Goal: Transaction & Acquisition: Download file/media

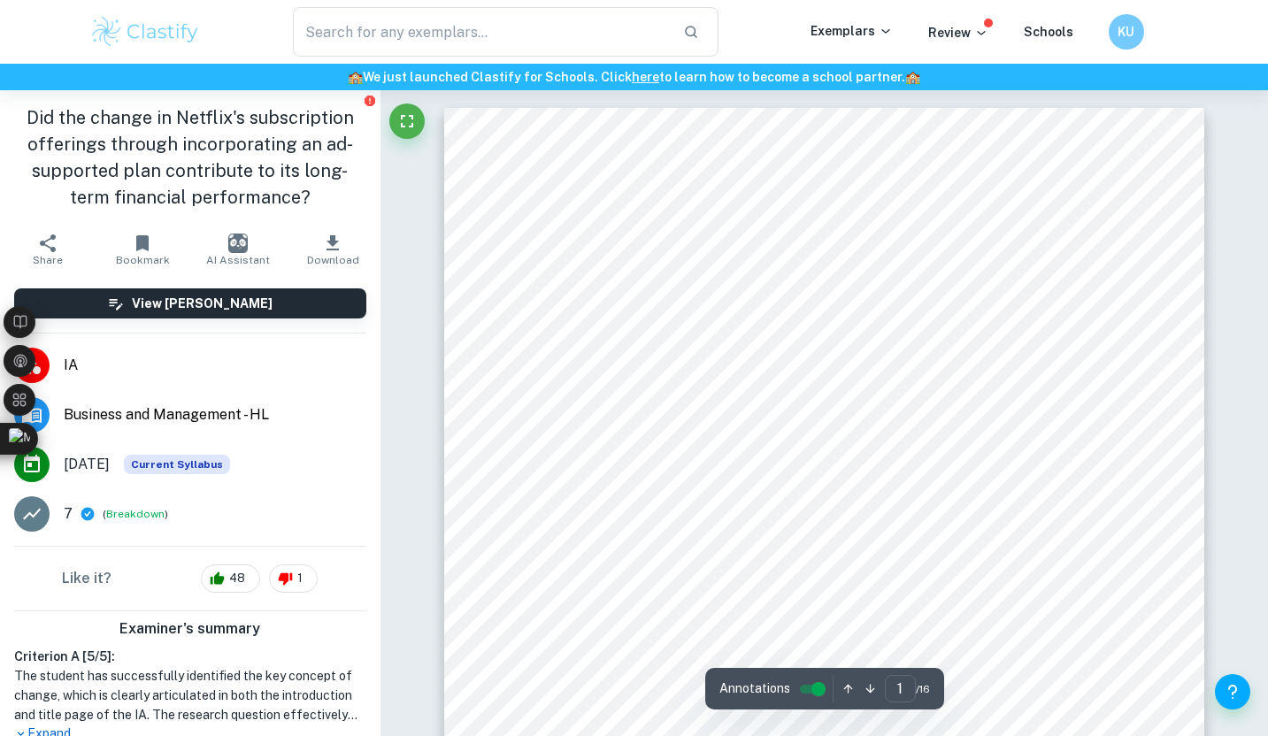
click at [132, 58] on div "​ Exemplars Review Schools KU" at bounding box center [634, 32] width 1268 height 64
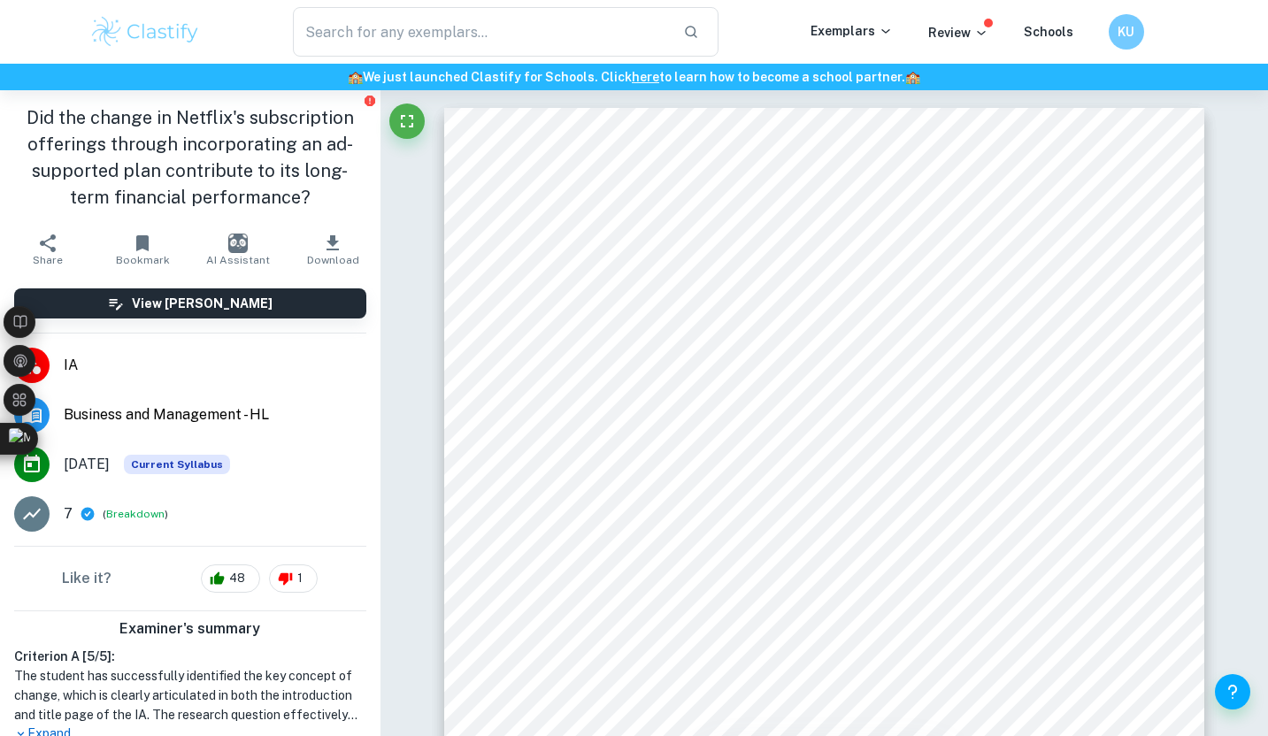
click at [135, 36] on img at bounding box center [145, 31] width 112 height 35
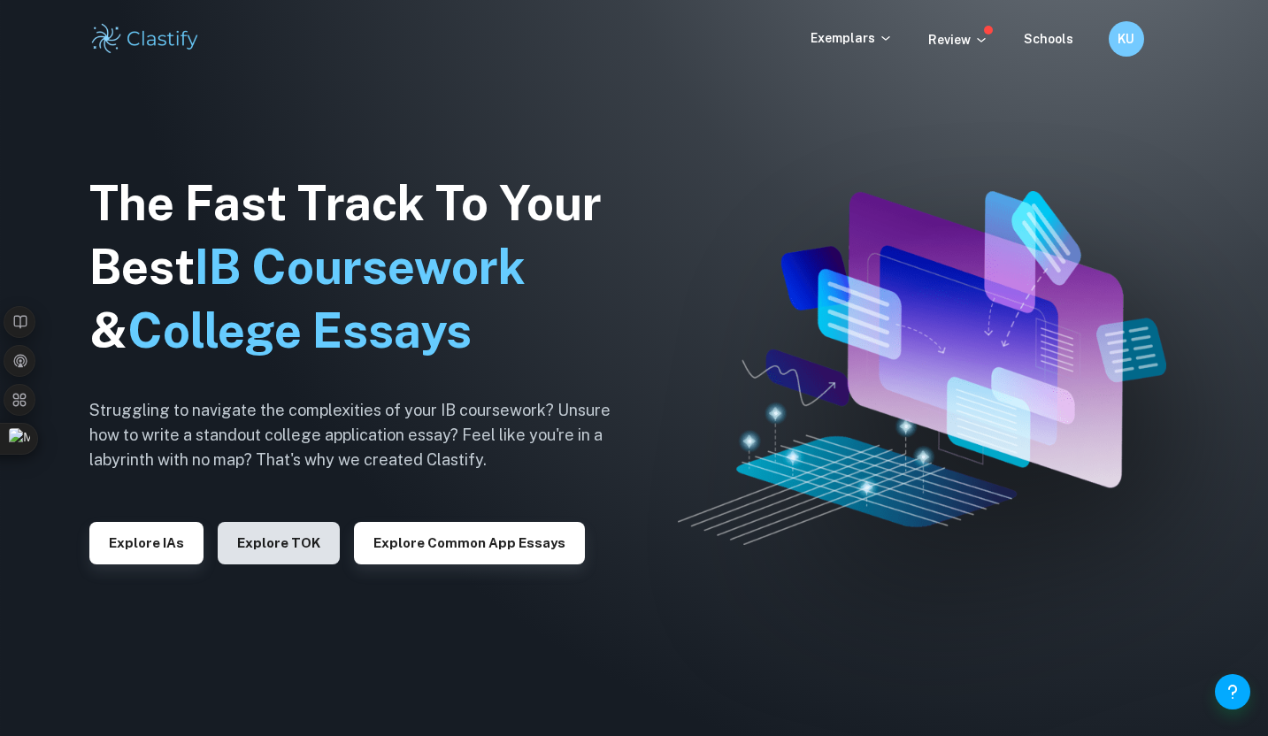
click at [240, 545] on button "Explore TOK" at bounding box center [279, 543] width 122 height 42
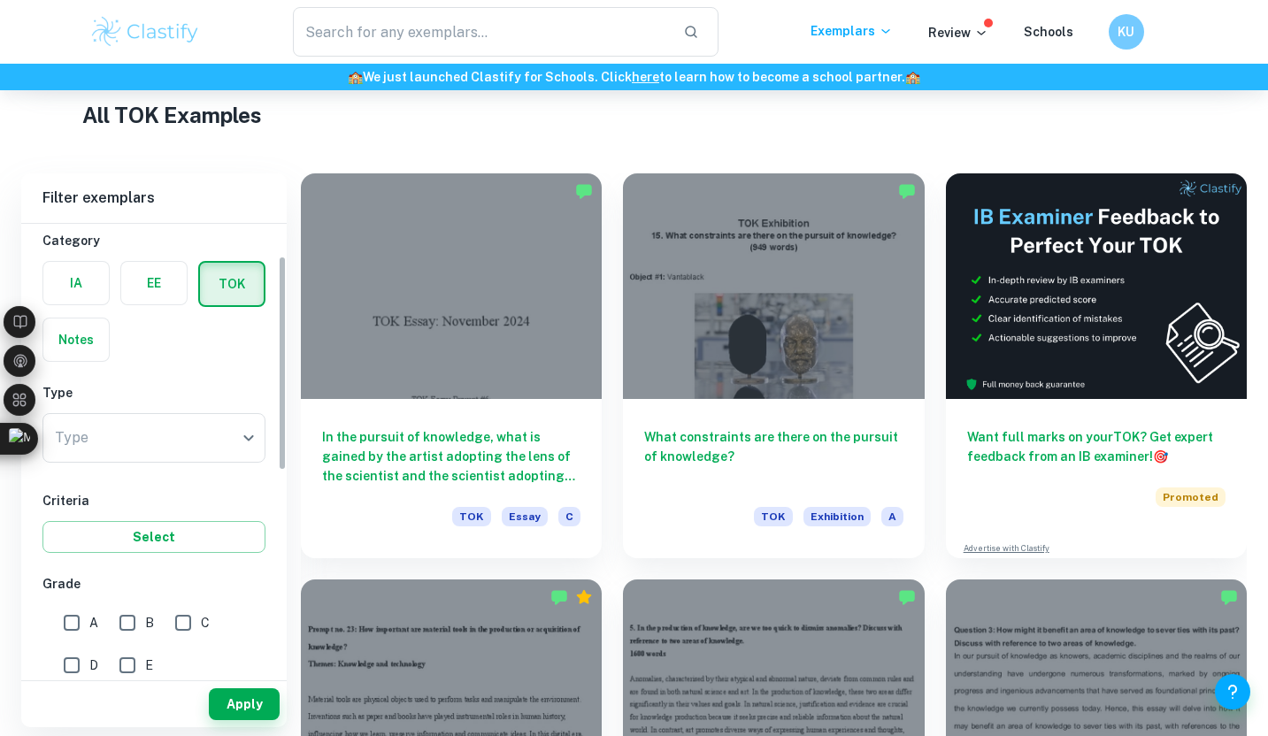
scroll to position [89, 0]
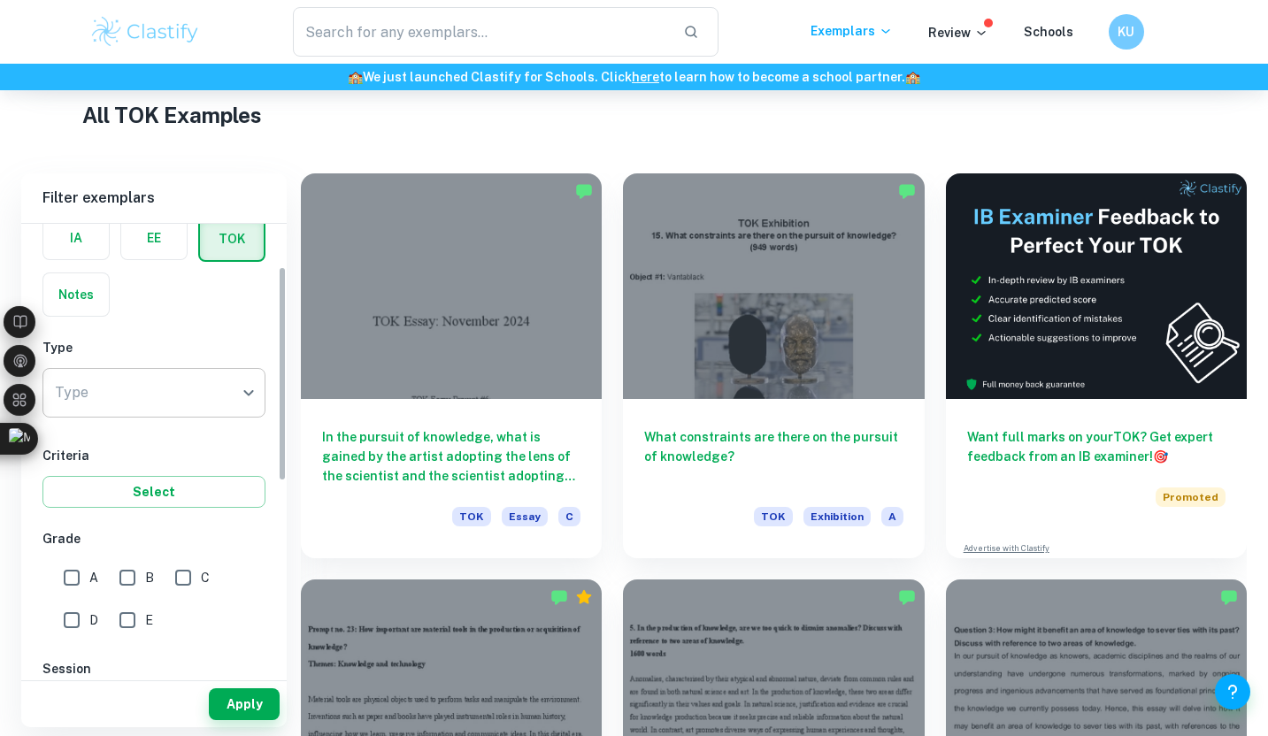
click at [159, 397] on body "We value your privacy We use cookies to enhance your browsing experience, serve…" at bounding box center [634, 122] width 1268 height 736
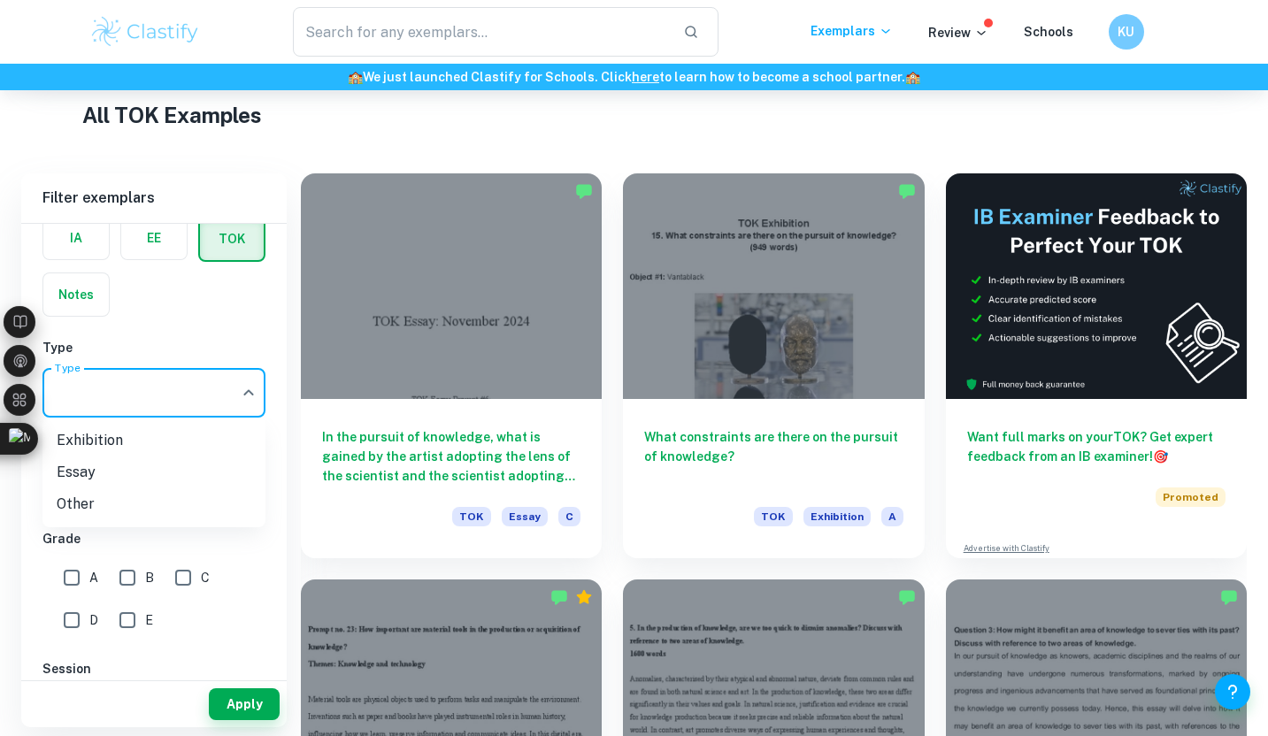
click at [123, 462] on li "Essay" at bounding box center [153, 473] width 223 height 32
type input "Essay"
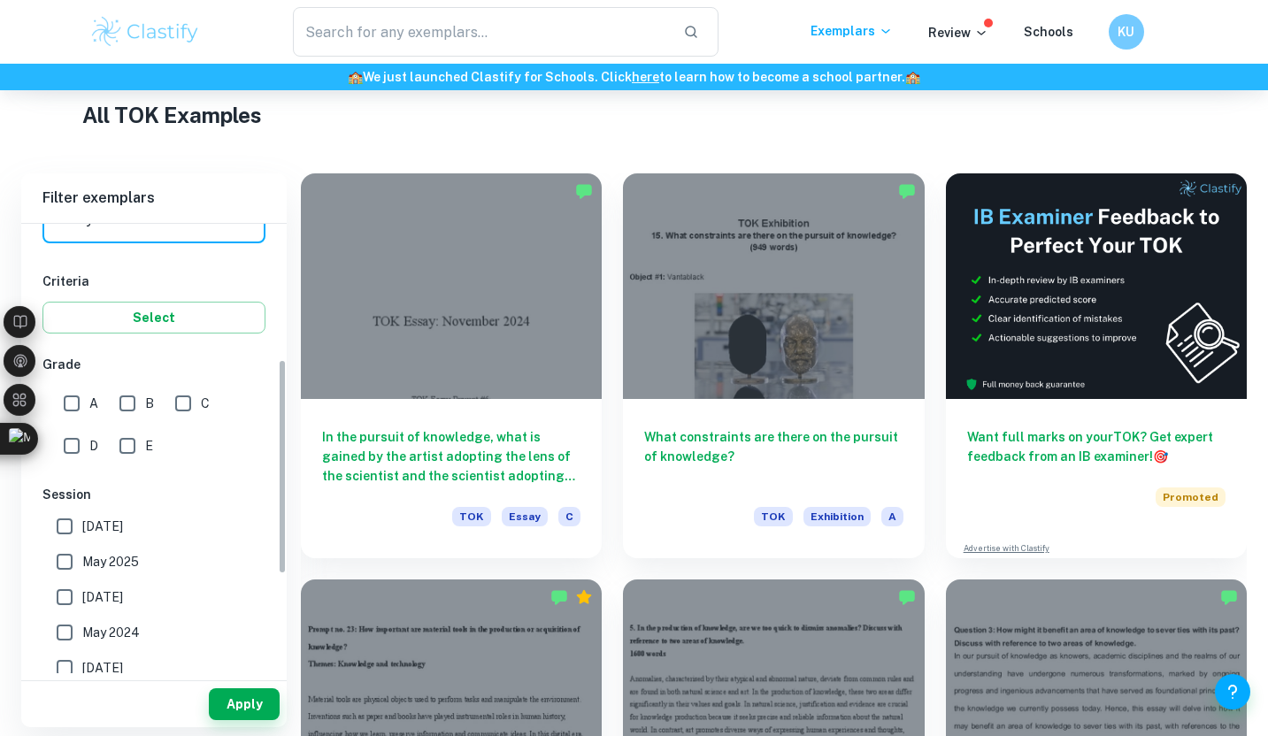
scroll to position [340, 0]
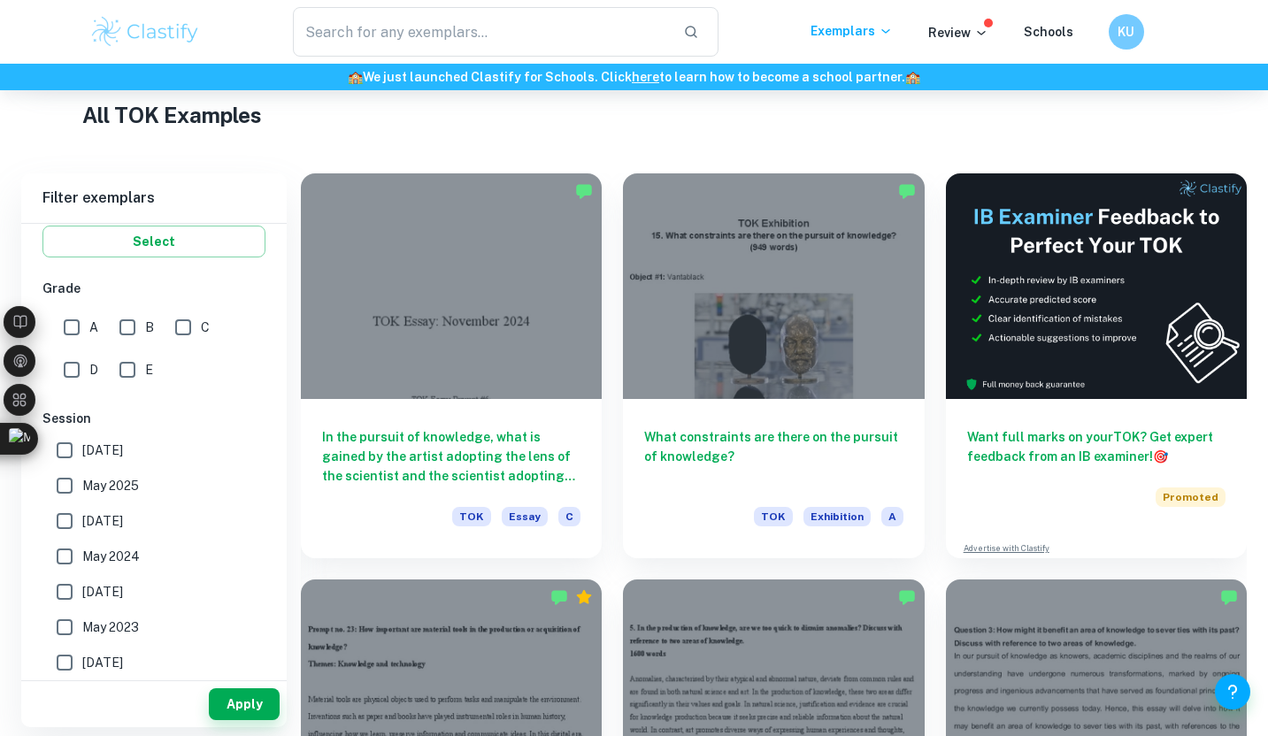
click at [122, 488] on span "May 2025" at bounding box center [110, 485] width 57 height 19
click at [82, 488] on input "May 2025" at bounding box center [64, 485] width 35 height 35
checkbox input "true"
click at [222, 699] on button "Apply" at bounding box center [244, 705] width 71 height 32
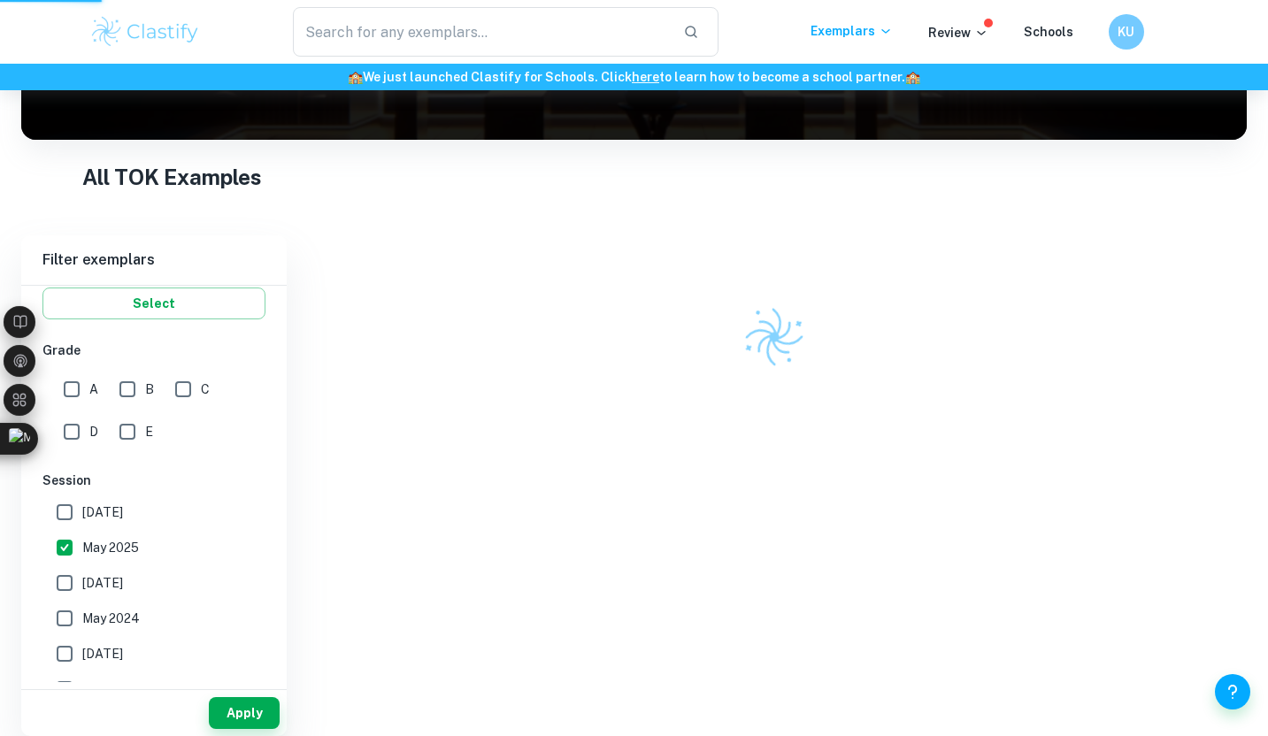
scroll to position [204, 0]
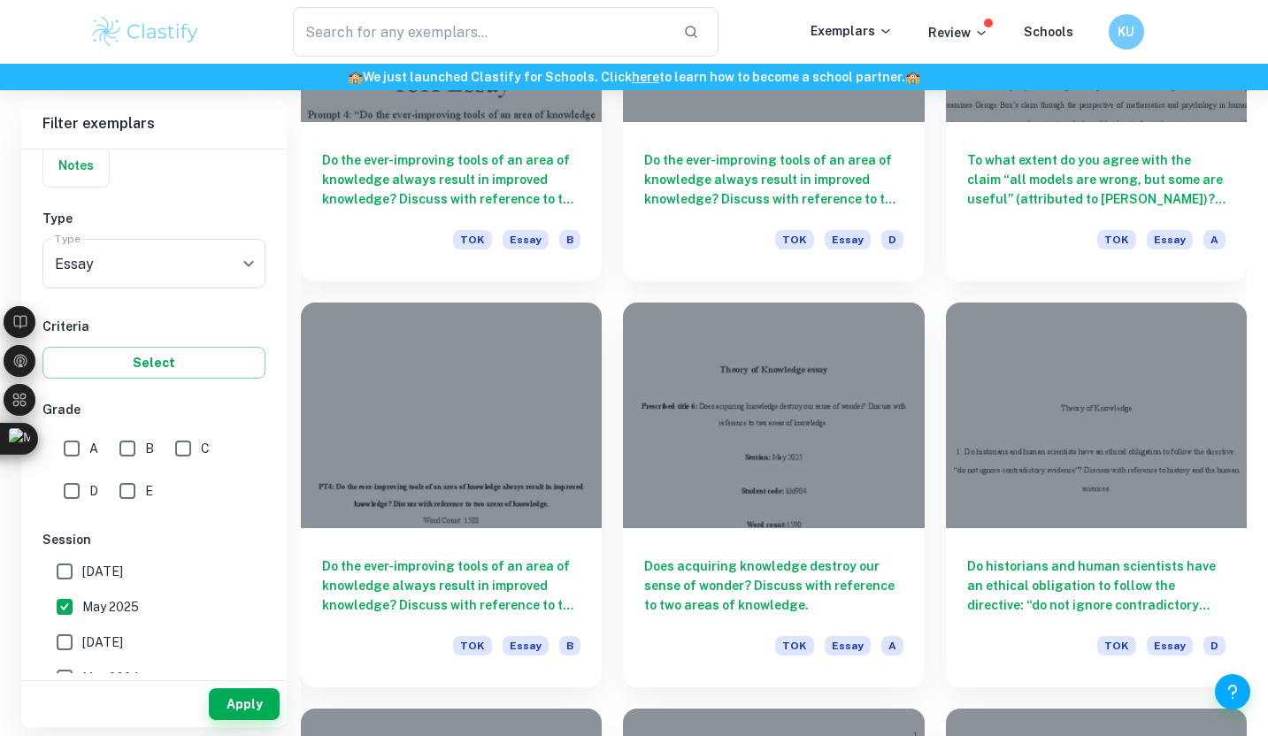
scroll to position [1305, 0]
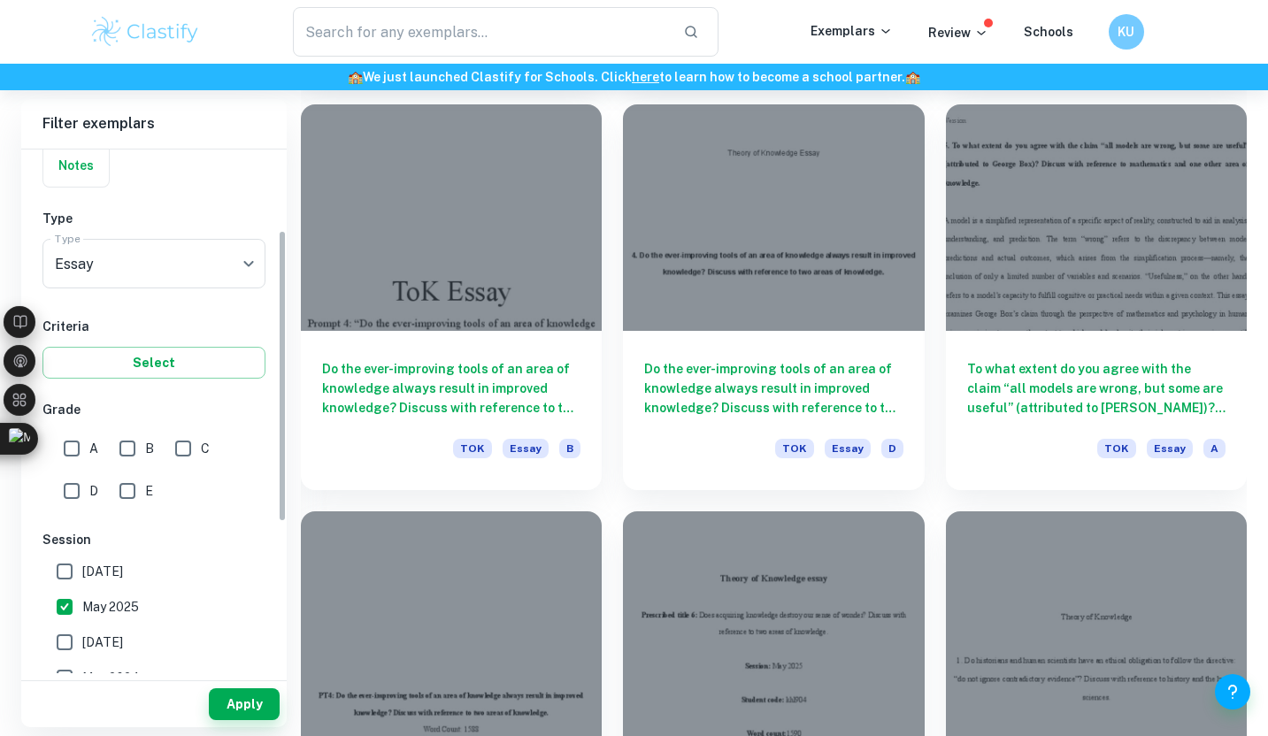
click at [87, 443] on input "A" at bounding box center [71, 448] width 35 height 35
checkbox input "true"
click at [119, 449] on input "B" at bounding box center [127, 448] width 35 height 35
checkbox input "true"
click at [226, 702] on button "Apply" at bounding box center [244, 705] width 71 height 32
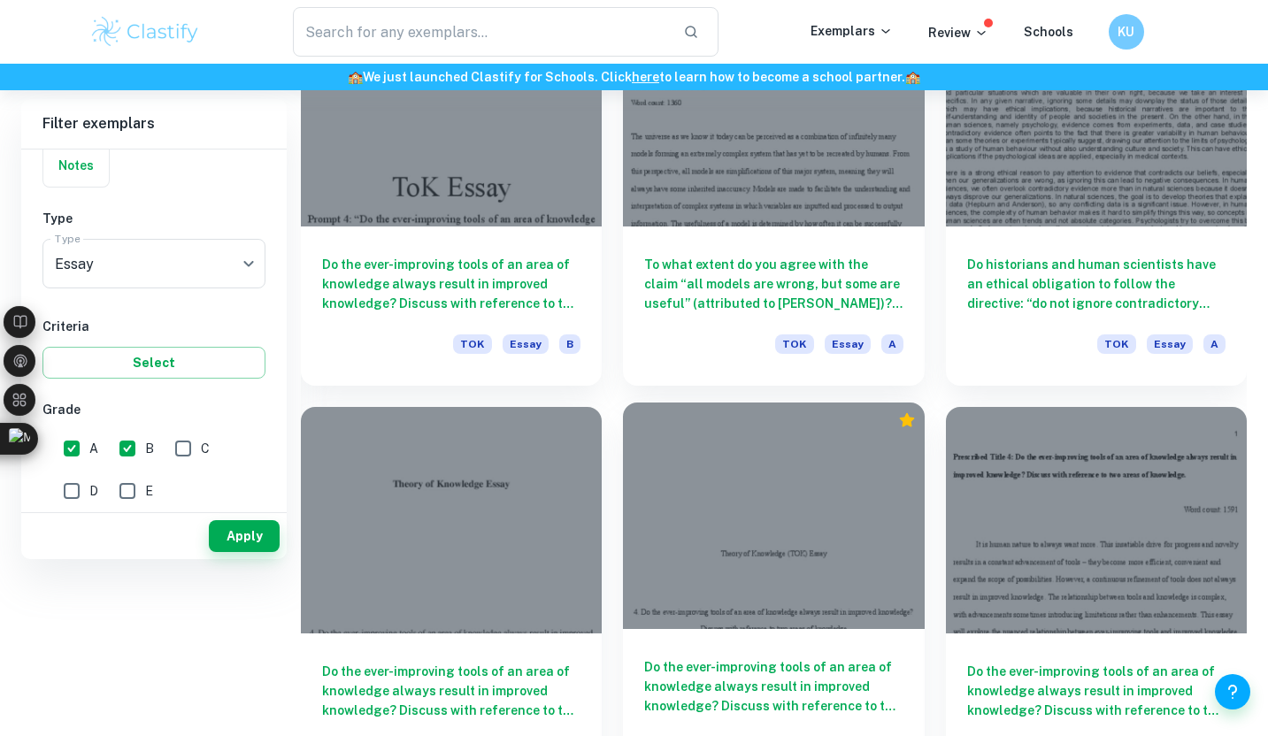
scroll to position [329, 0]
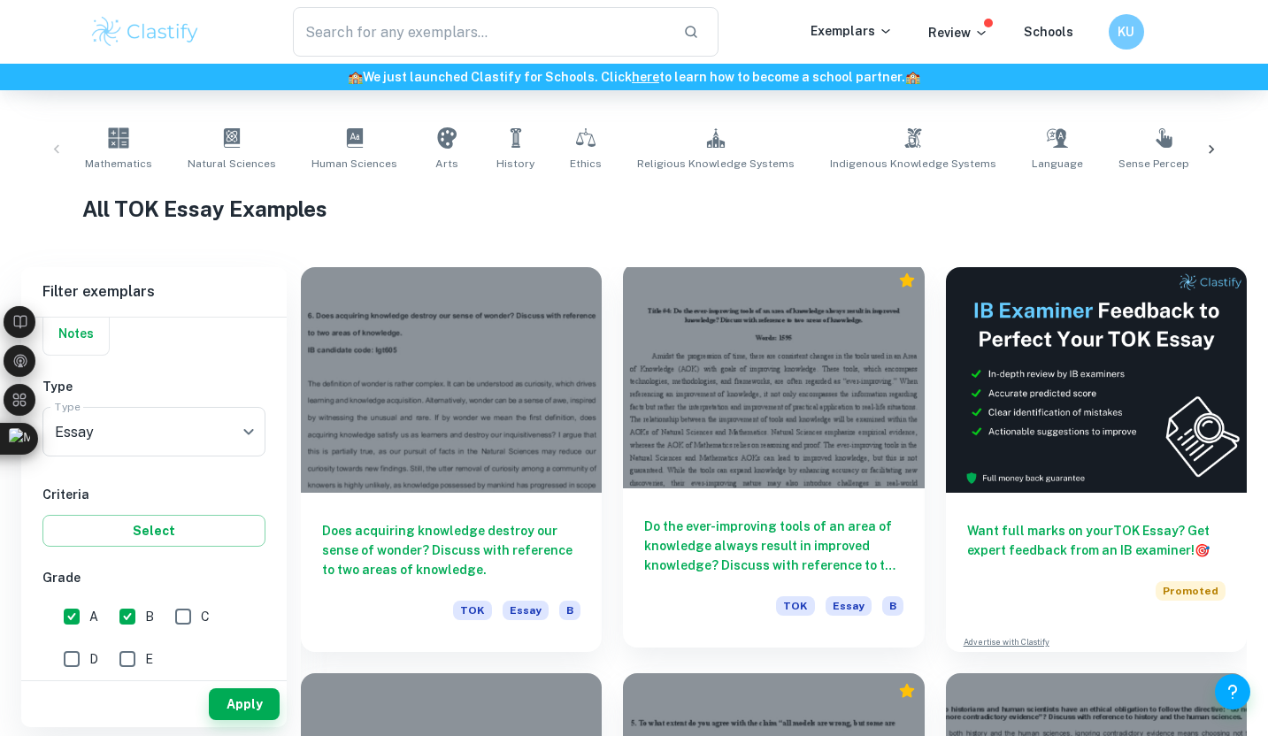
click at [751, 343] on div at bounding box center [773, 376] width 301 height 226
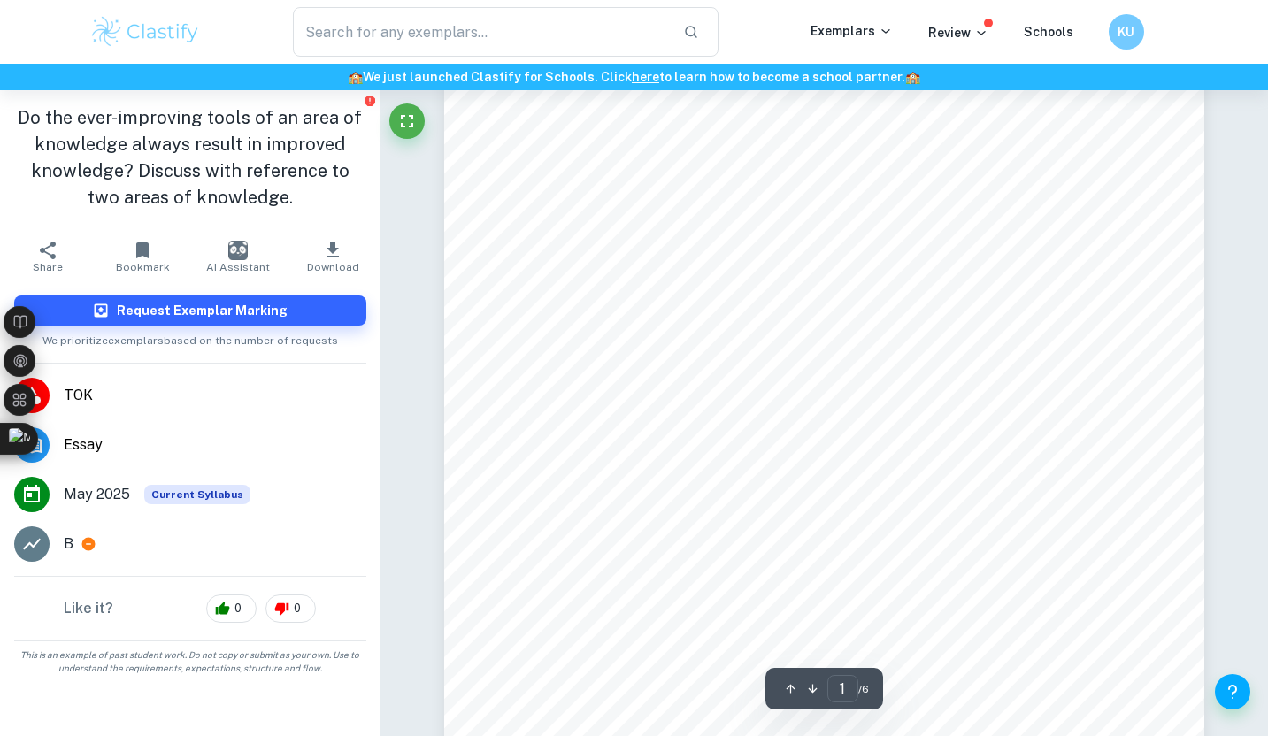
scroll to position [85, 0]
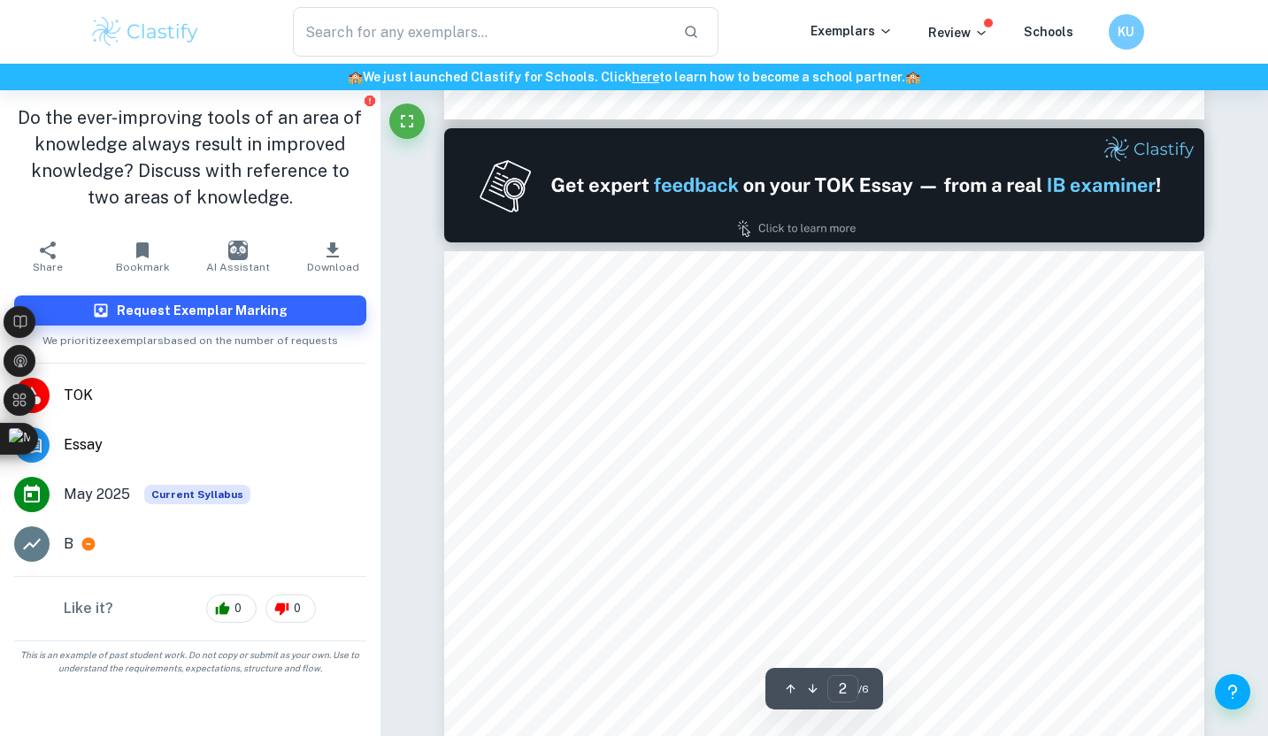
type input "1"
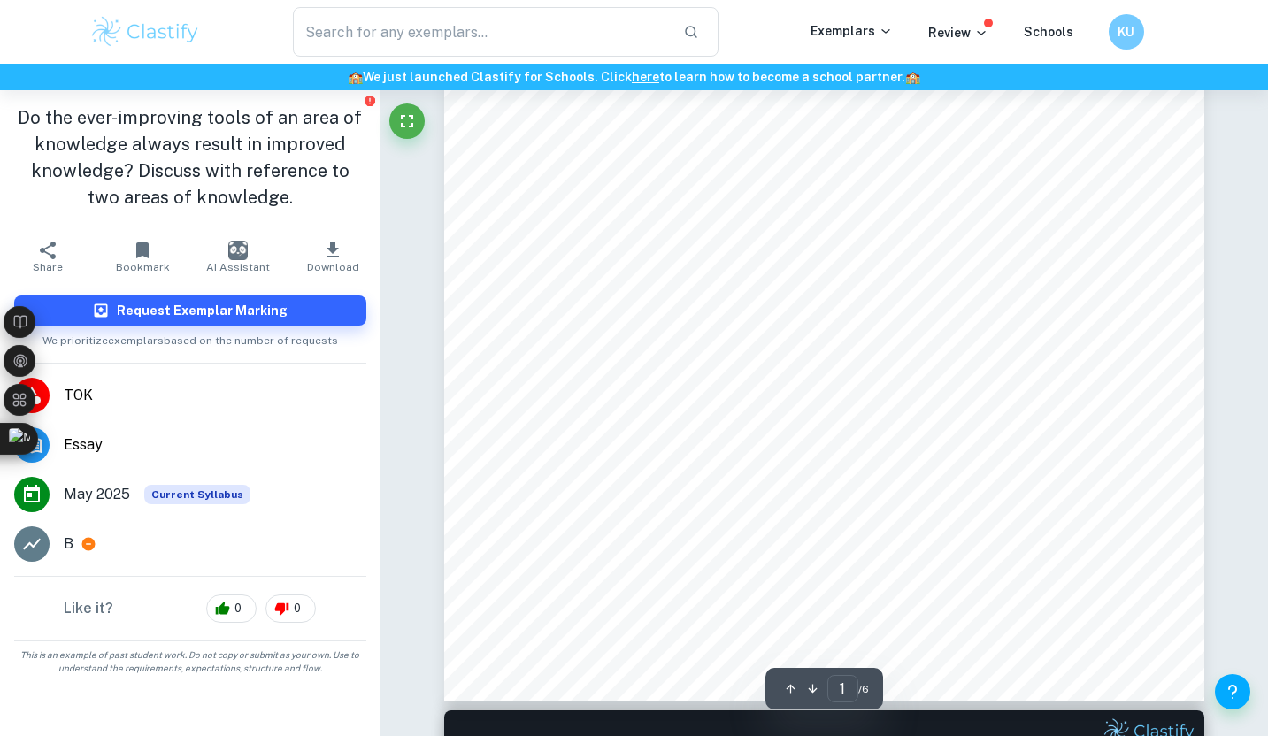
scroll to position [0, 0]
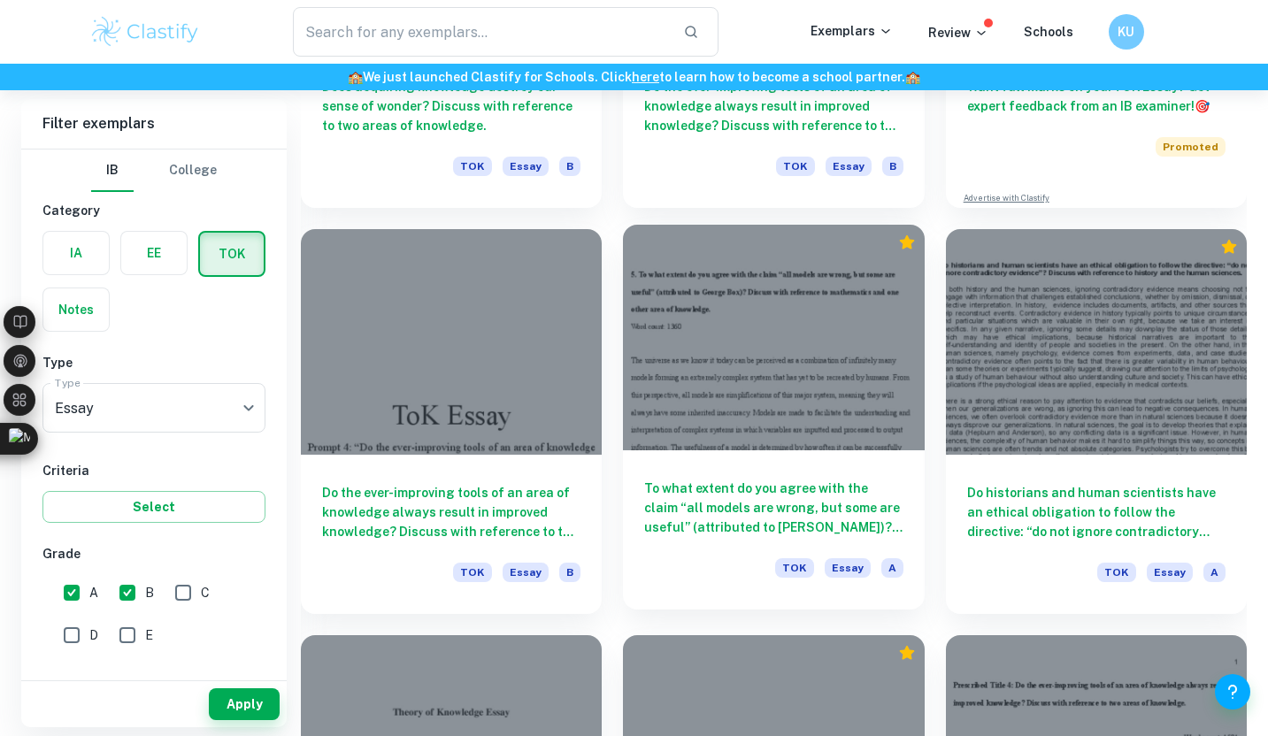
scroll to position [936, 0]
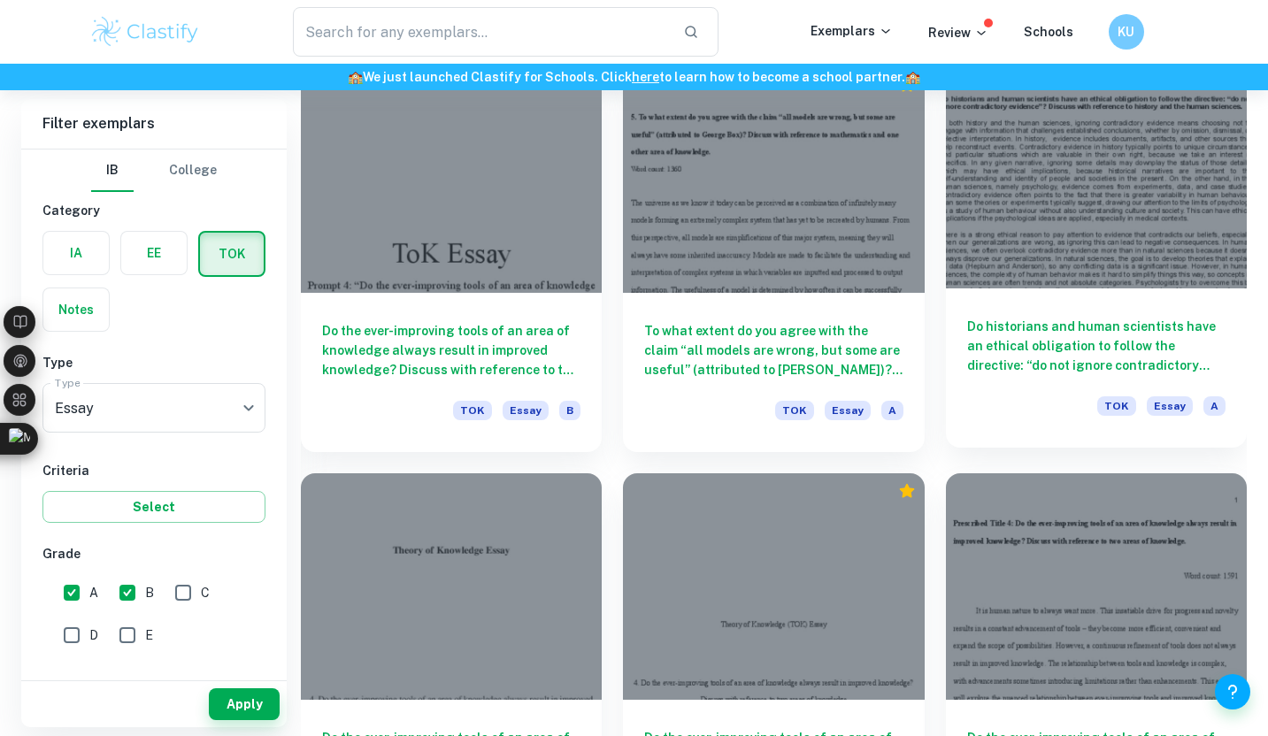
click at [983, 255] on div at bounding box center [1096, 176] width 301 height 226
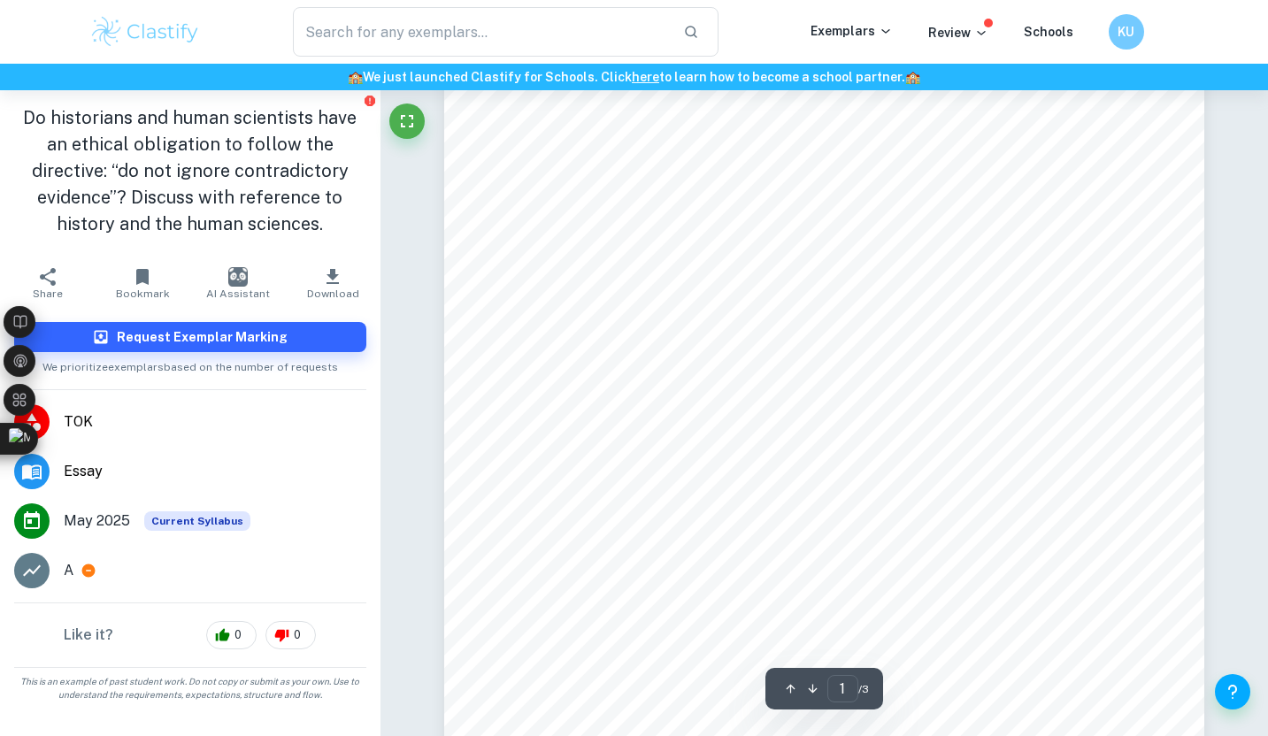
scroll to position [60, 0]
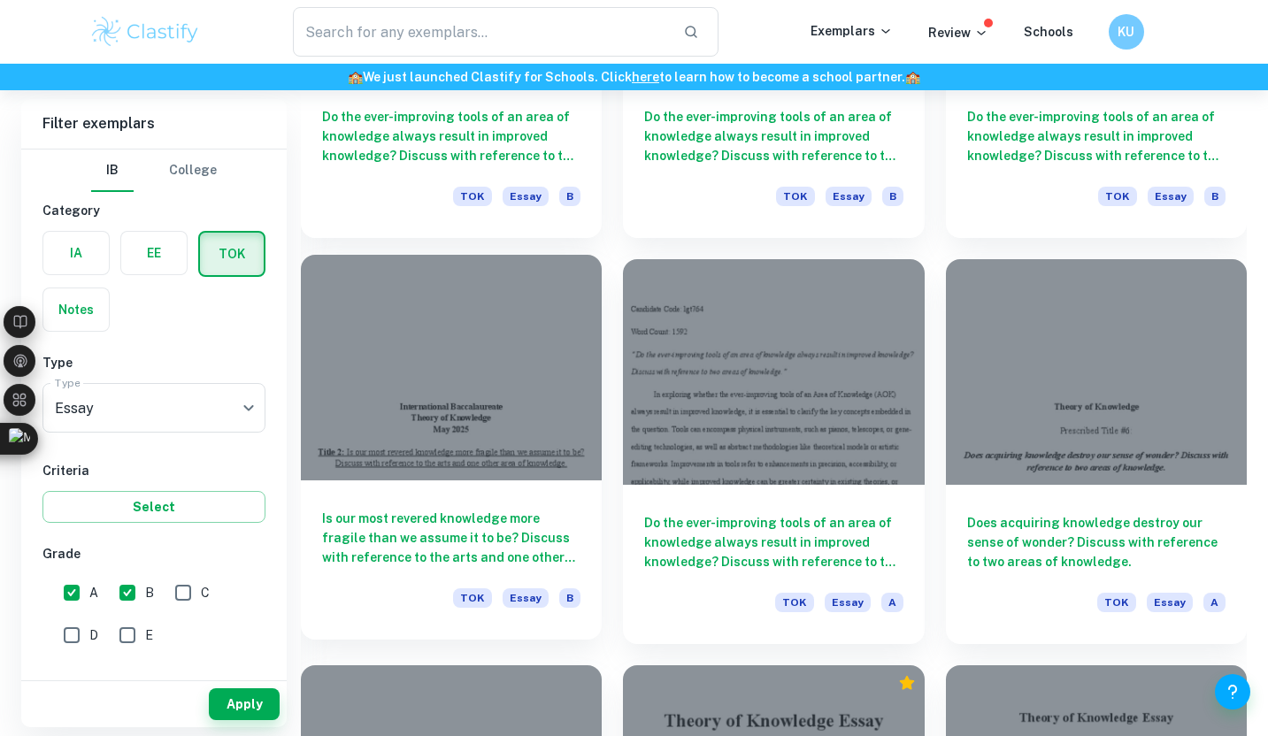
scroll to position [2003, 0]
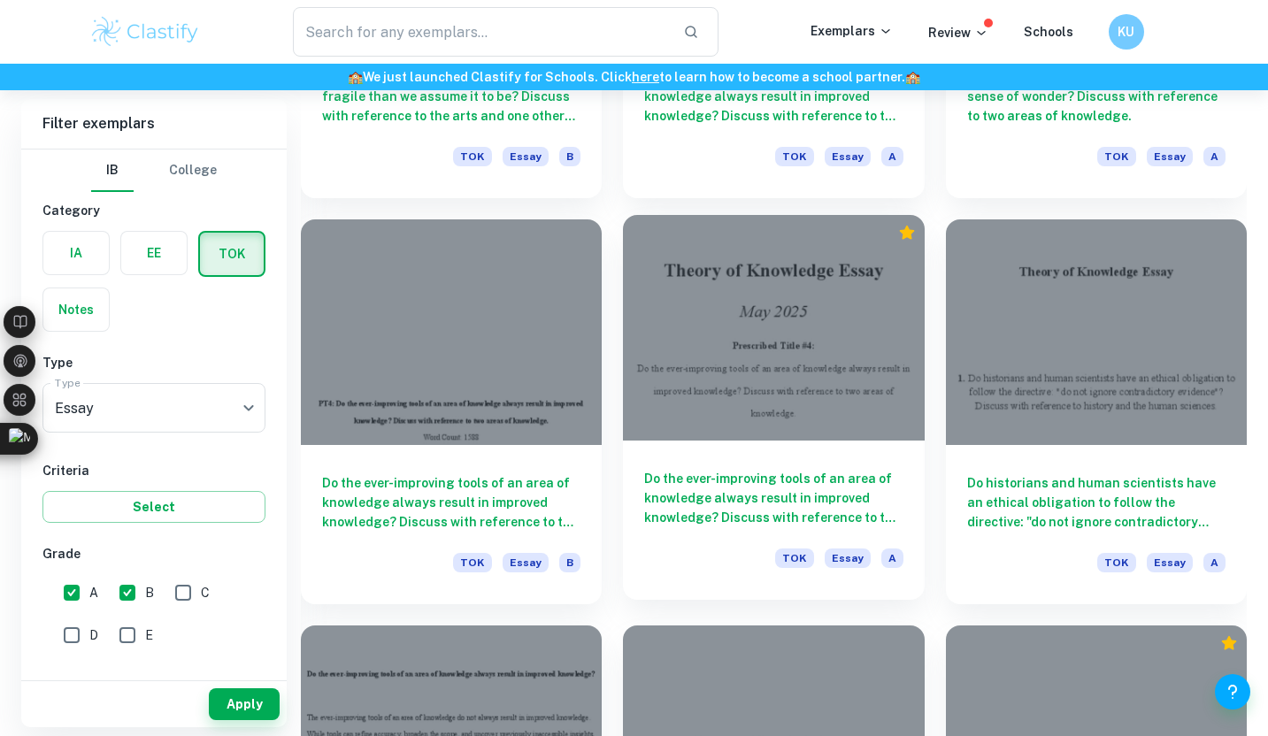
click at [842, 305] on div at bounding box center [773, 328] width 301 height 226
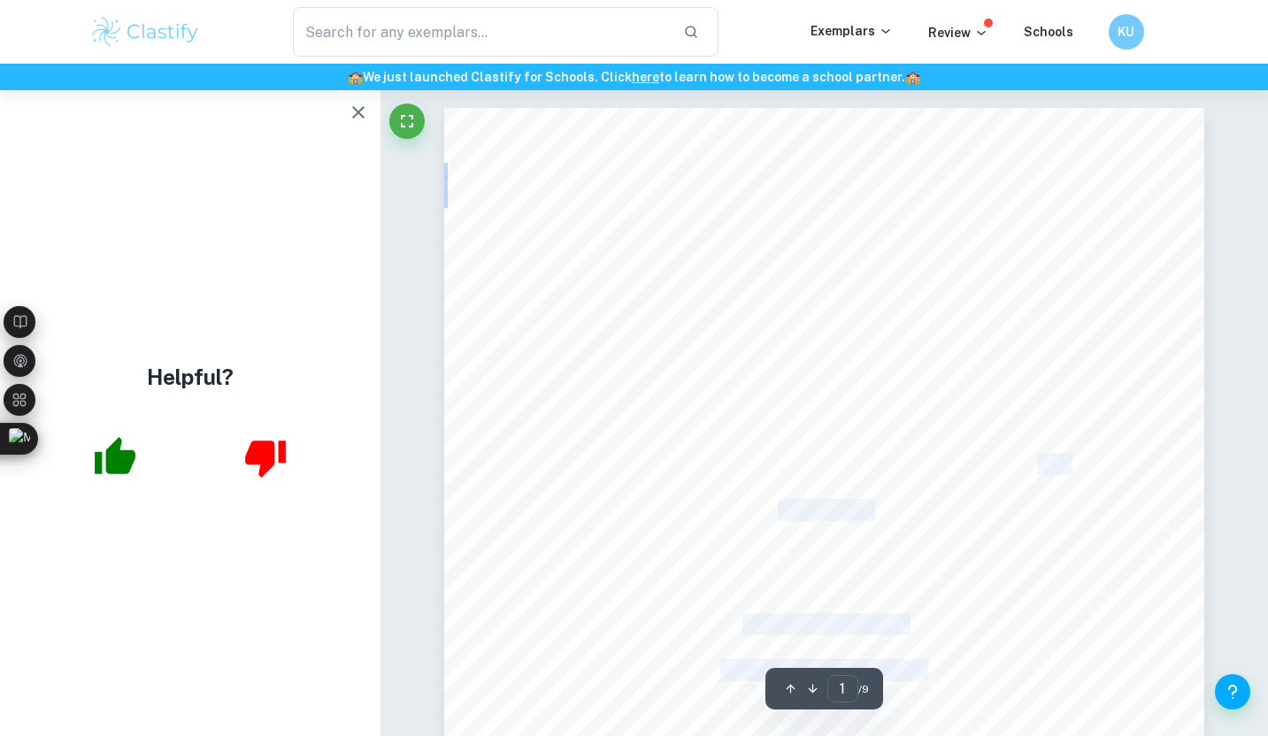
drag, startPoint x: 544, startPoint y: 420, endPoint x: 1029, endPoint y: 465, distance: 487.2
click at [1036, 474] on div "Theory of Knowledge Essay [DATE] Prescribed Title #4: Do the ever-improving too…" at bounding box center [824, 600] width 761 height 985
click at [884, 482] on div "Theory of Knowledge Essay [DATE] Prescribed Title #4: Do the ever-improving too…" at bounding box center [824, 600] width 761 height 985
drag, startPoint x: 878, startPoint y: 526, endPoint x: 687, endPoint y: 459, distance: 202.7
click at [687, 459] on div "Theory of Knowledge Essay [DATE] Prescribed Title #4: Do the ever-improving too…" at bounding box center [824, 600] width 761 height 985
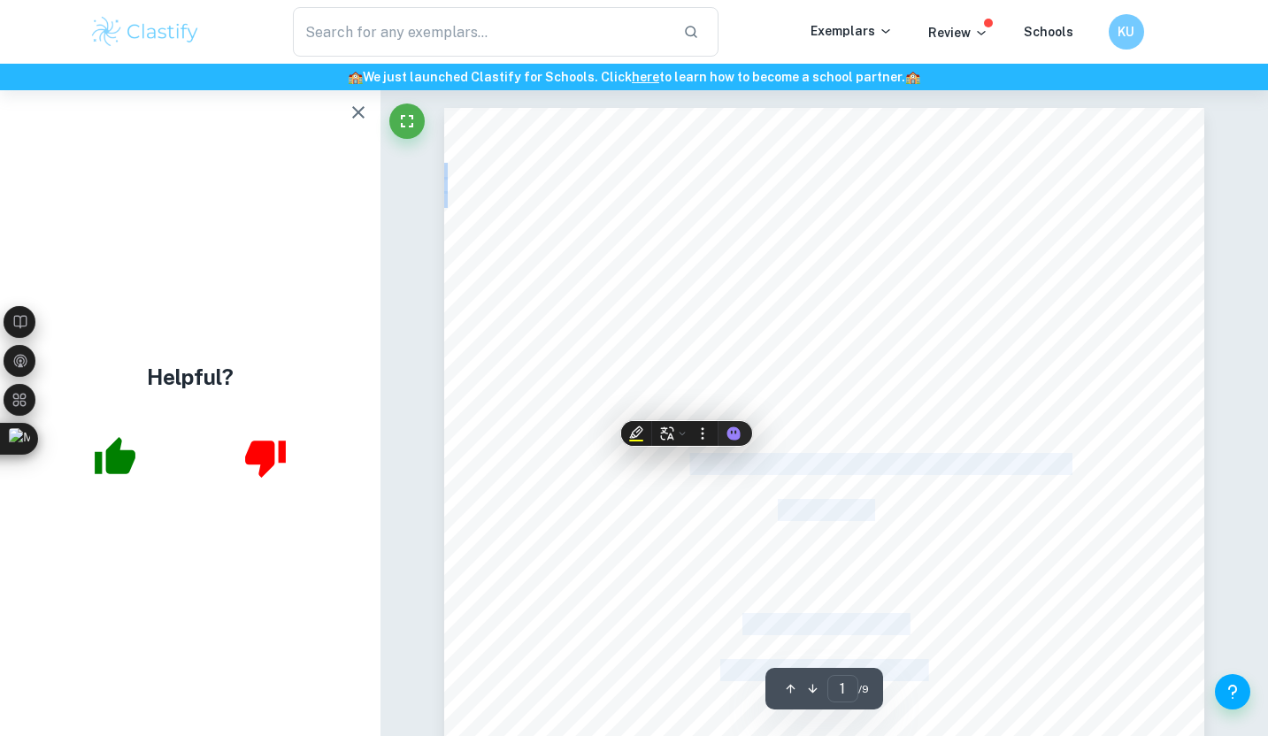
click at [687, 459] on span "improved knowledge? Discuss with reference to two areas of" at bounding box center [825, 464] width 486 height 19
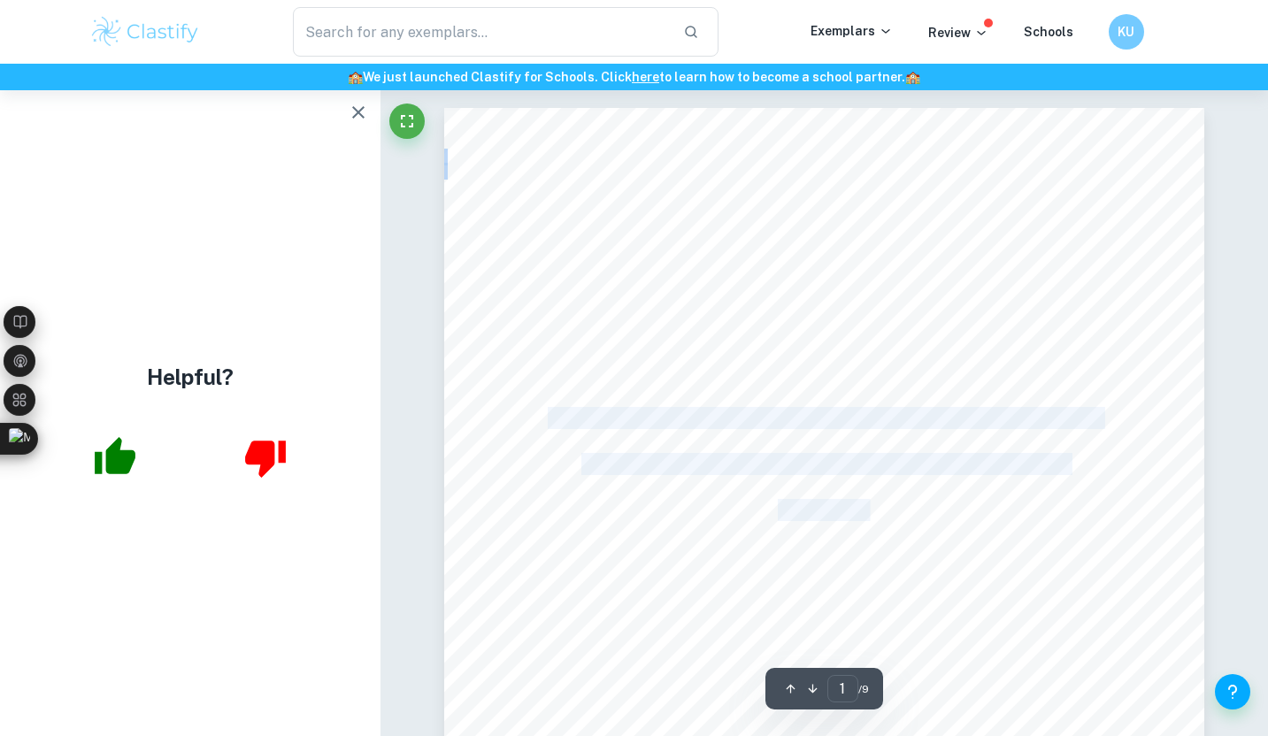
drag, startPoint x: 870, startPoint y: 510, endPoint x: 551, endPoint y: 417, distance: 332.8
click at [551, 417] on div "Theory of Knowledge Essay [DATE] Prescribed Title #4: Do the ever-improving too…" at bounding box center [824, 600] width 761 height 985
copy div "Do the ever-improving tools of an area of knowledge always result in improved k…"
click at [551, 417] on span "Do the ever-improving tools of an area of knowledge always result in" at bounding box center [824, 418] width 552 height 19
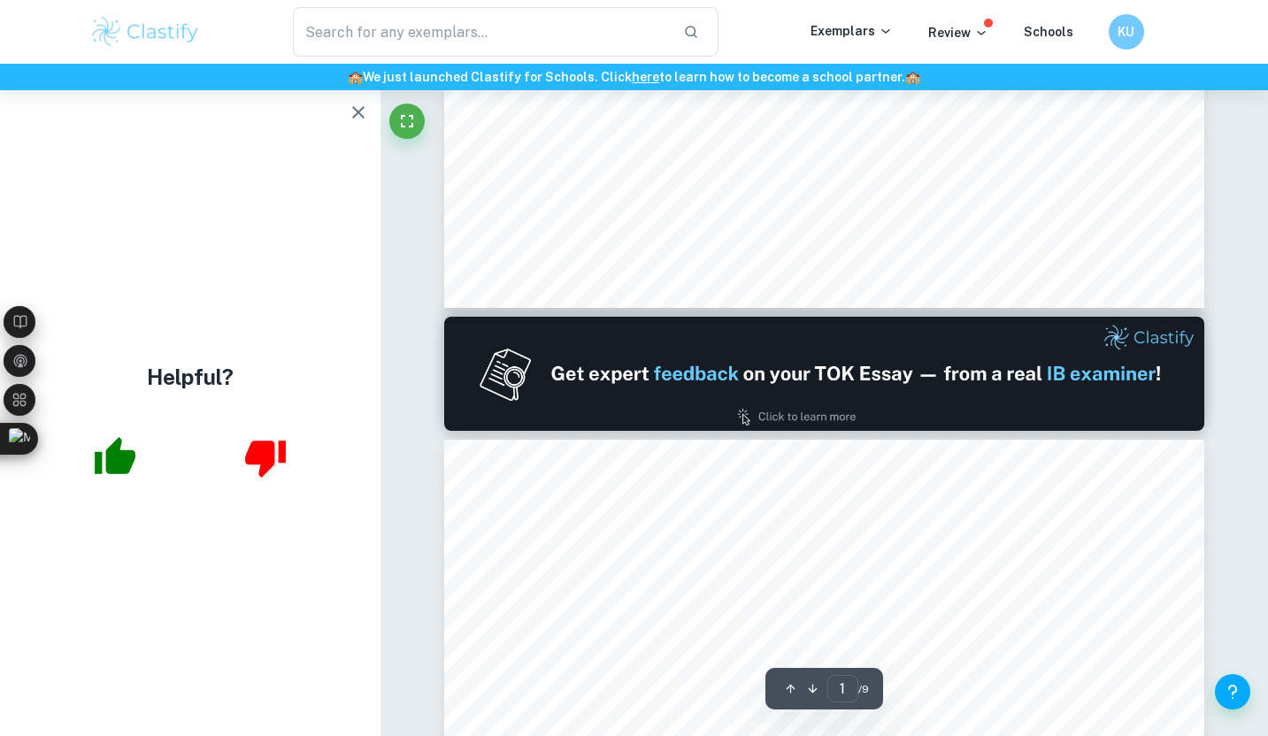
type input "2"
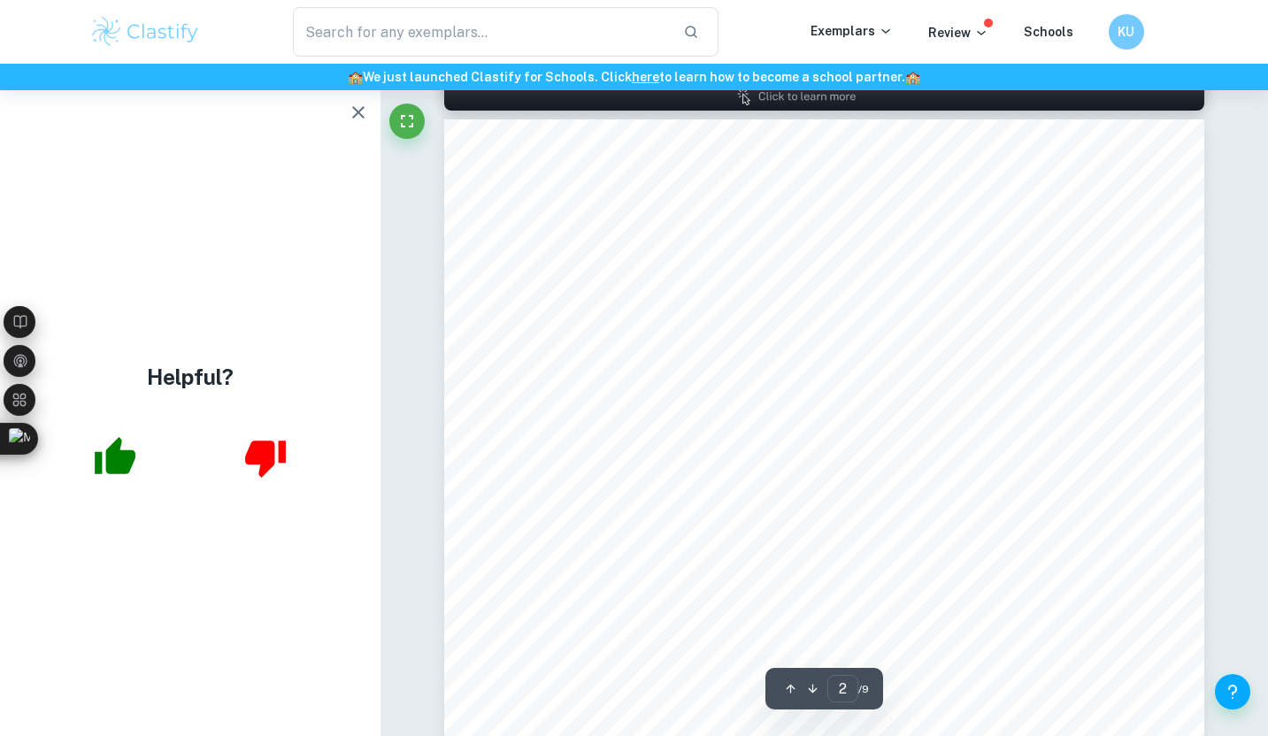
scroll to position [1107, 0]
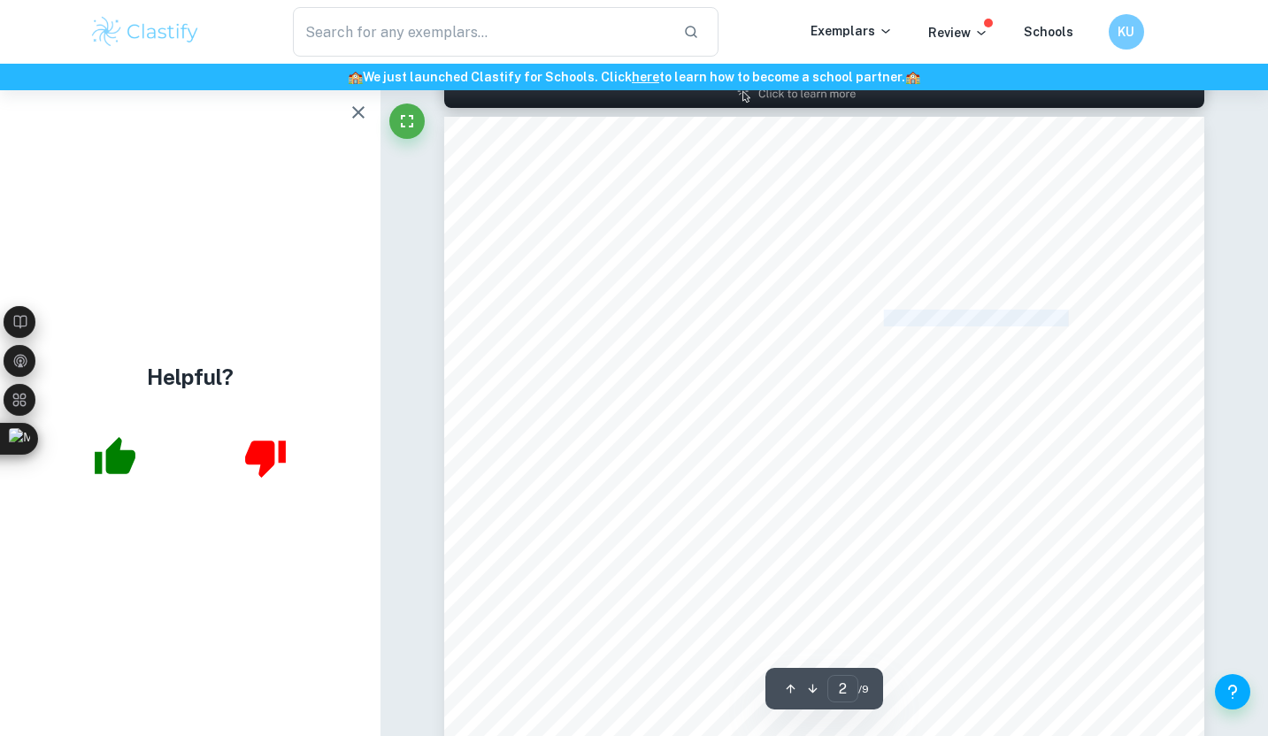
drag, startPoint x: 885, startPoint y: 321, endPoint x: 1073, endPoint y: 321, distance: 187.7
click at [1073, 321] on span "ever-improving= emphasizes the constant refinement of the tools in" at bounding box center [889, 319] width 401 height 15
copy span "constant refinement of the tool"
click at [1073, 321] on span "ever-improving= emphasizes the constant refinement of the tools in" at bounding box center [889, 319] width 401 height 15
drag, startPoint x: 1073, startPoint y: 320, endPoint x: 901, endPoint y: 320, distance: 171.7
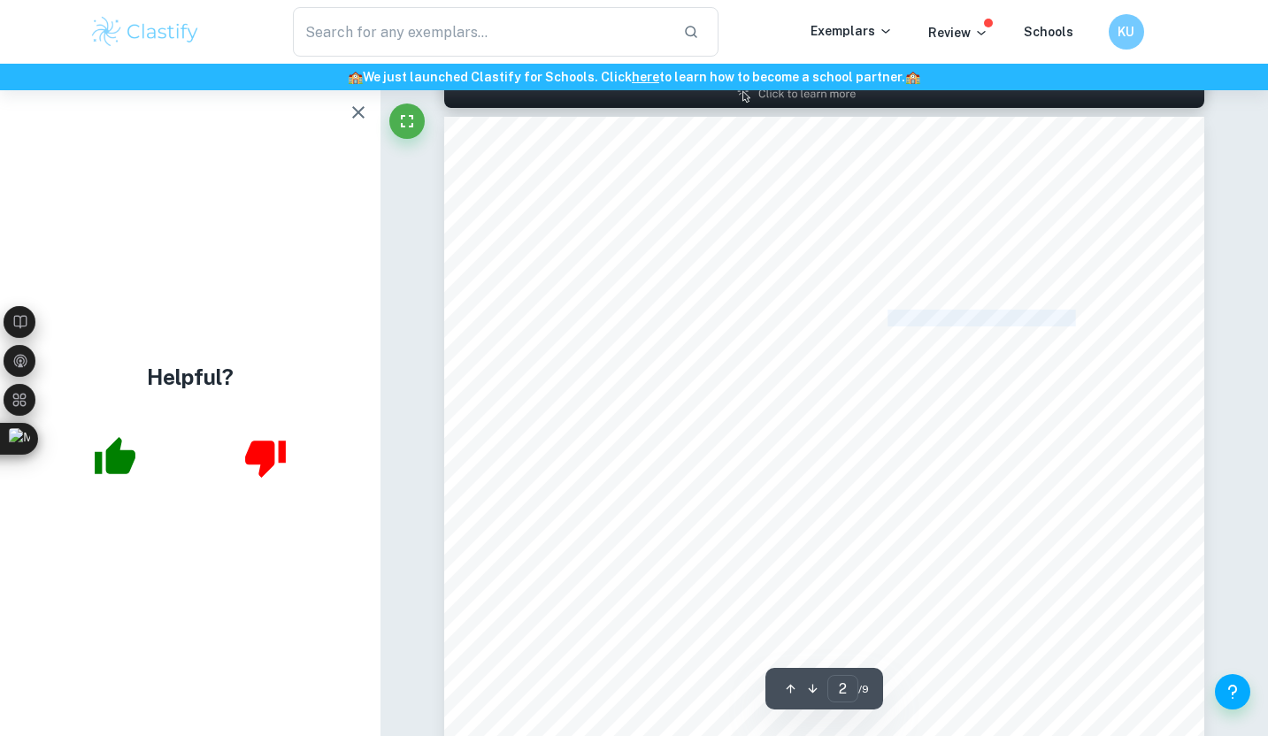
click at [901, 320] on span "ever-improving= emphasizes the constant refinement of the tools in" at bounding box center [889, 319] width 401 height 15
click at [737, 358] on span "consideration. Furthermore, the phrase <improved knowledge= can refer to either…" at bounding box center [809, 353] width 551 height 15
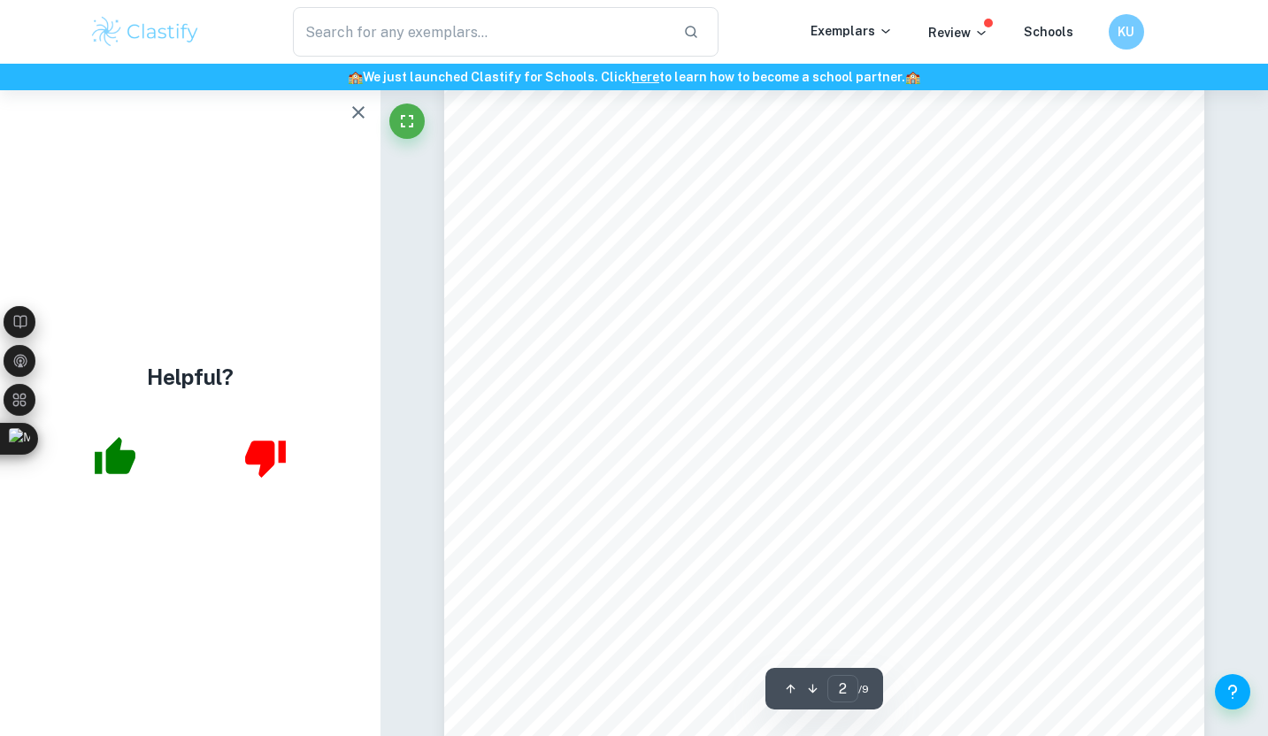
scroll to position [1165, 0]
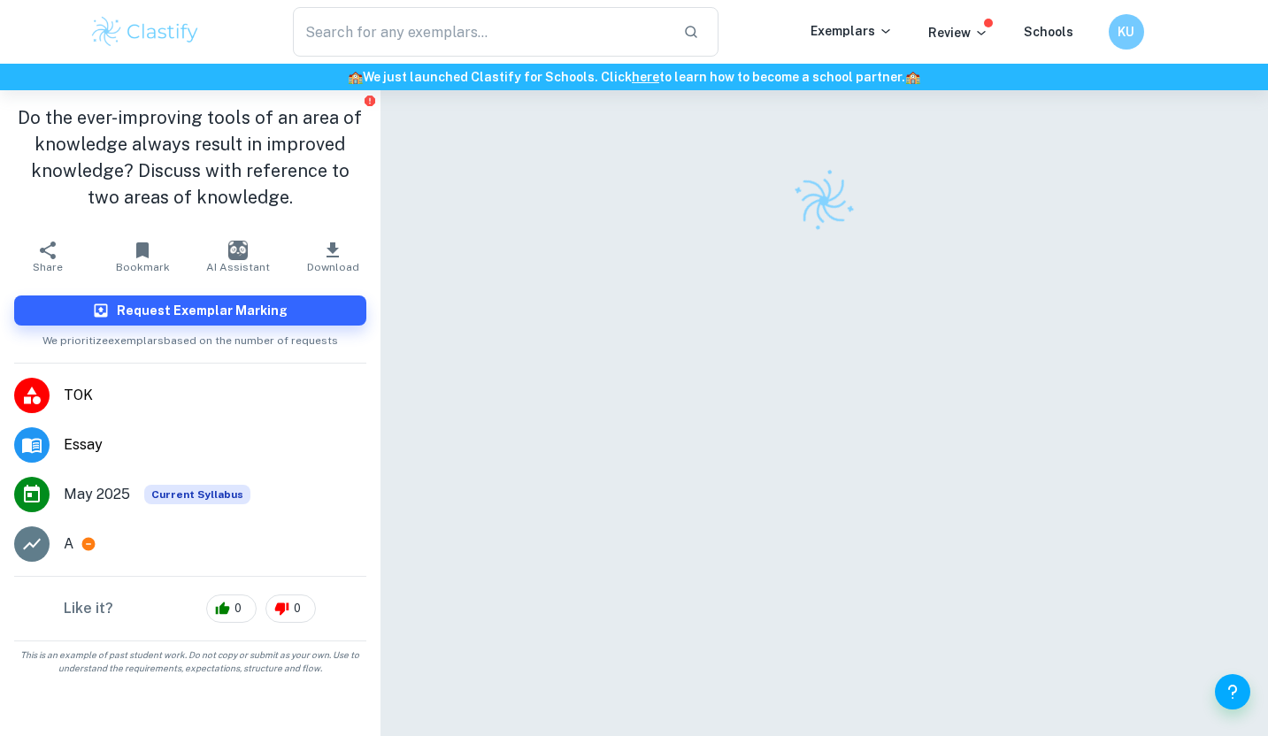
scroll to position [90, 0]
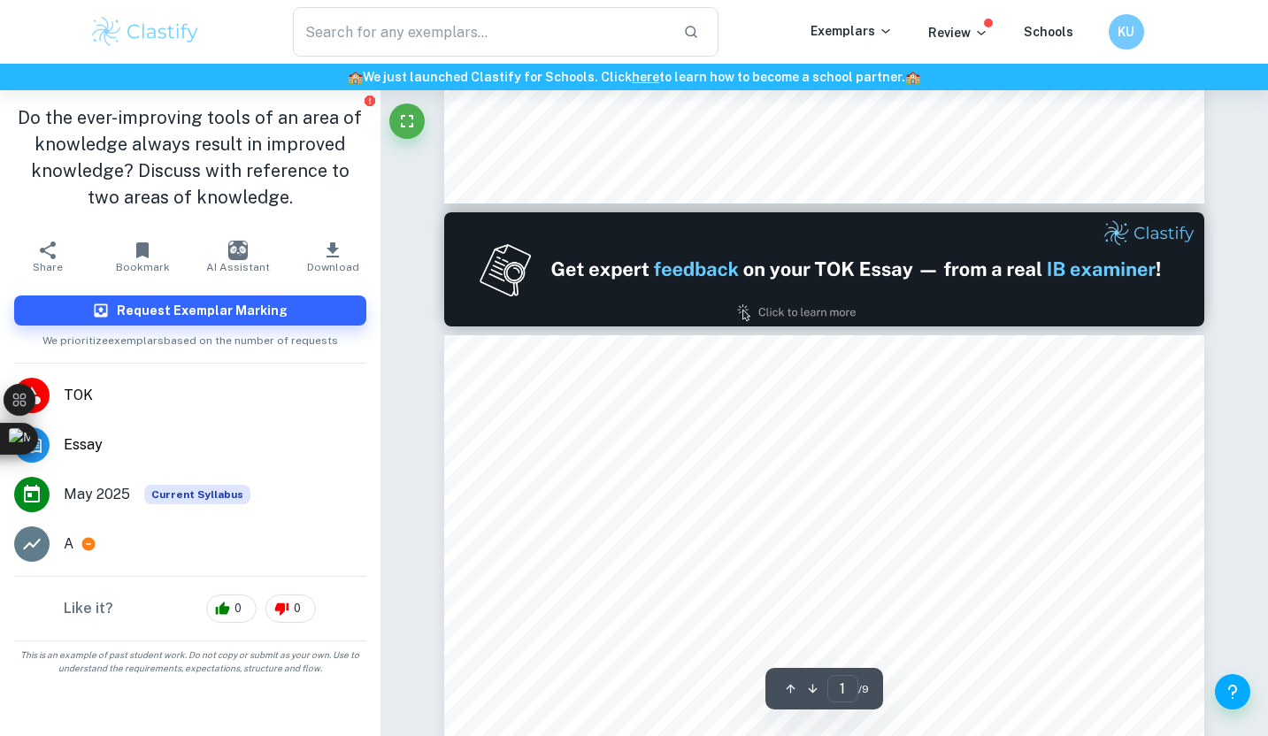
type input "2"
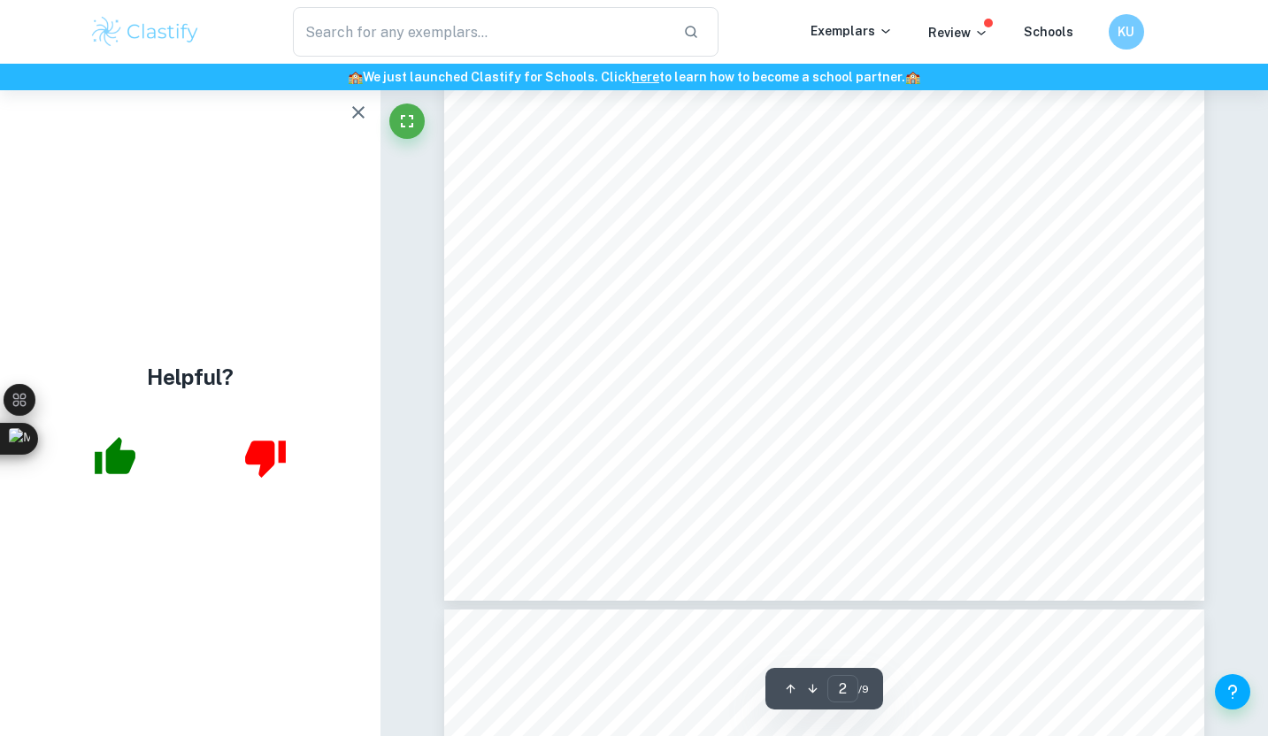
scroll to position [1609, 0]
click at [337, 118] on div "Helpful?" at bounding box center [190, 413] width 381 height 646
click at [357, 114] on icon "button" at bounding box center [358, 112] width 12 height 12
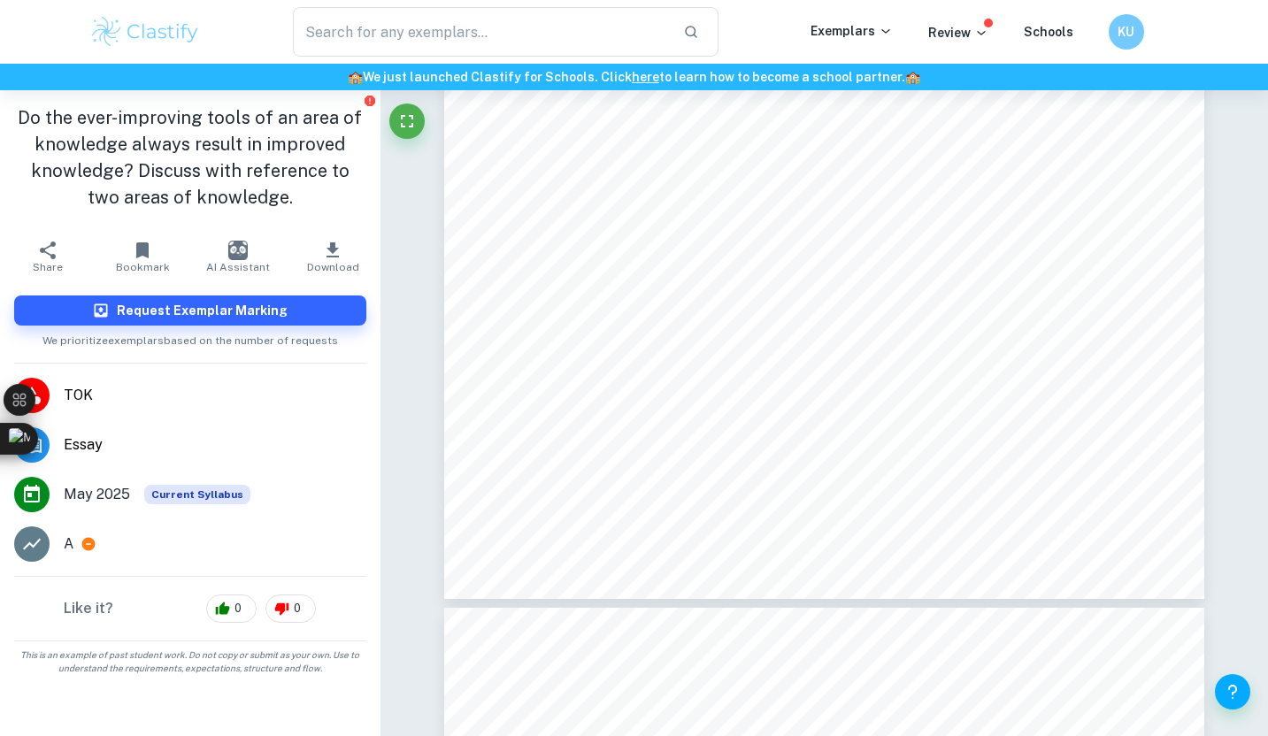
click at [346, 247] on button "Download" at bounding box center [332, 257] width 95 height 50
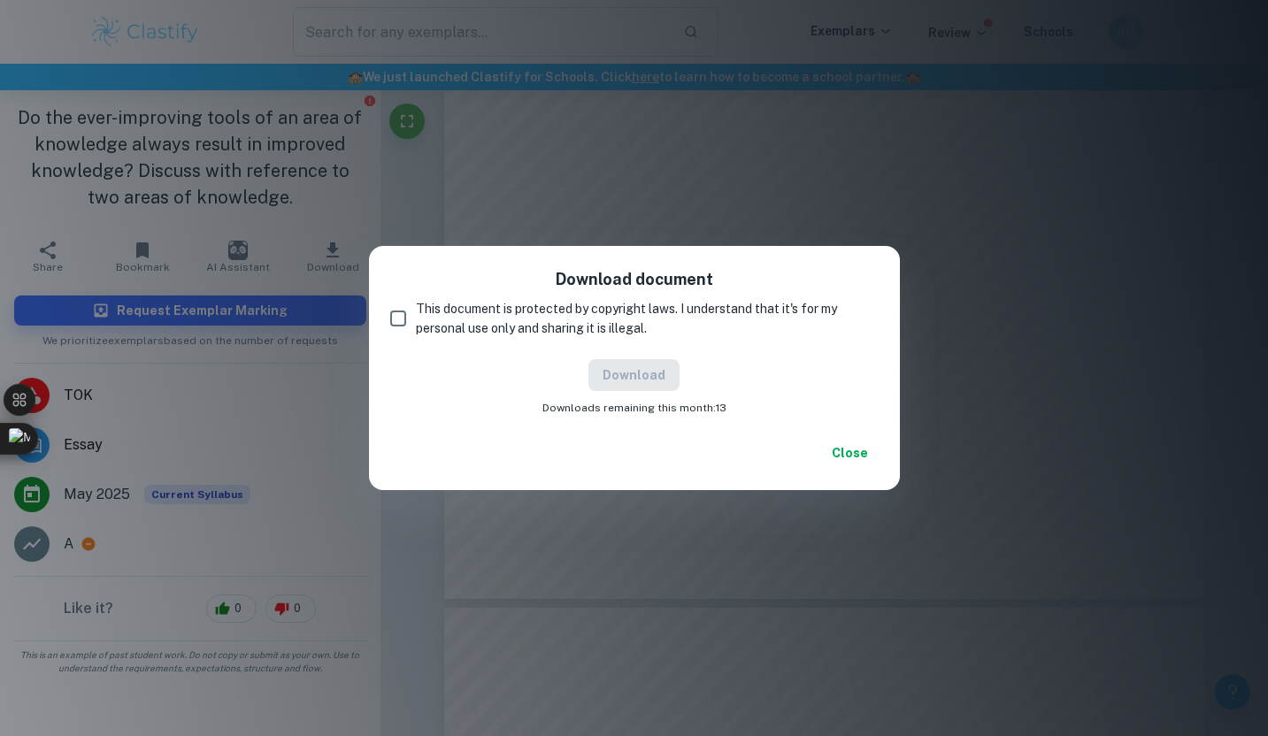
click at [444, 338] on div "Download document This document is protected by copyright laws. I understand th…" at bounding box center [634, 341] width 531 height 191
click at [418, 323] on span "This document is protected by copyright laws. I understand that it's for my per…" at bounding box center [640, 318] width 449 height 39
click at [416, 323] on input "This document is protected by copyright laws. I understand that it's for my per…" at bounding box center [398, 318] width 35 height 35
checkbox input "true"
click at [626, 366] on button "Download" at bounding box center [634, 375] width 91 height 32
